Goal: Task Accomplishment & Management: Manage account settings

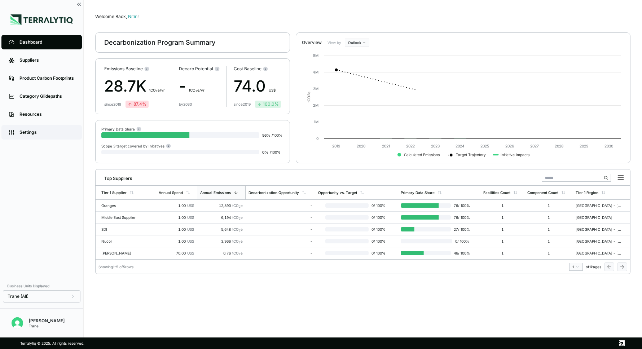
click at [47, 131] on div "Settings" at bounding box center [46, 133] width 55 height 6
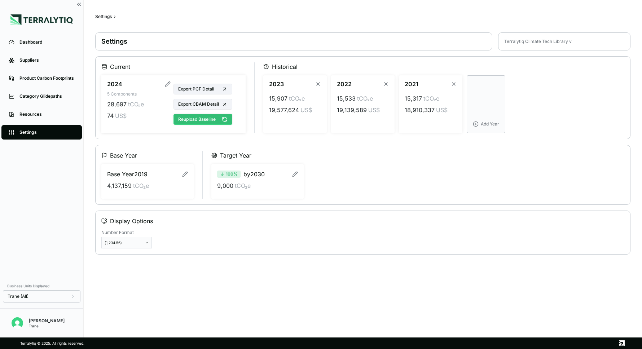
click at [212, 121] on button "Reupload Baseline" at bounding box center [203, 119] width 59 height 11
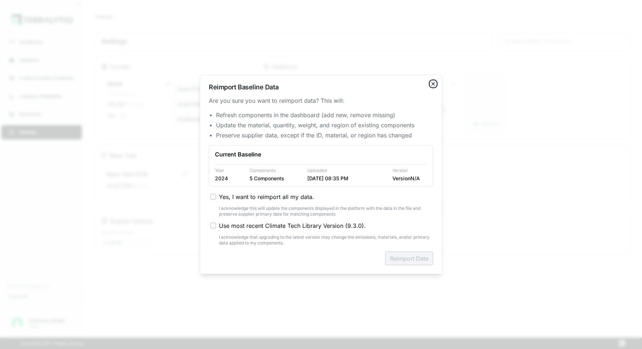
click at [434, 83] on icon "button" at bounding box center [433, 84] width 6 height 6
